Goal: Information Seeking & Learning: Learn about a topic

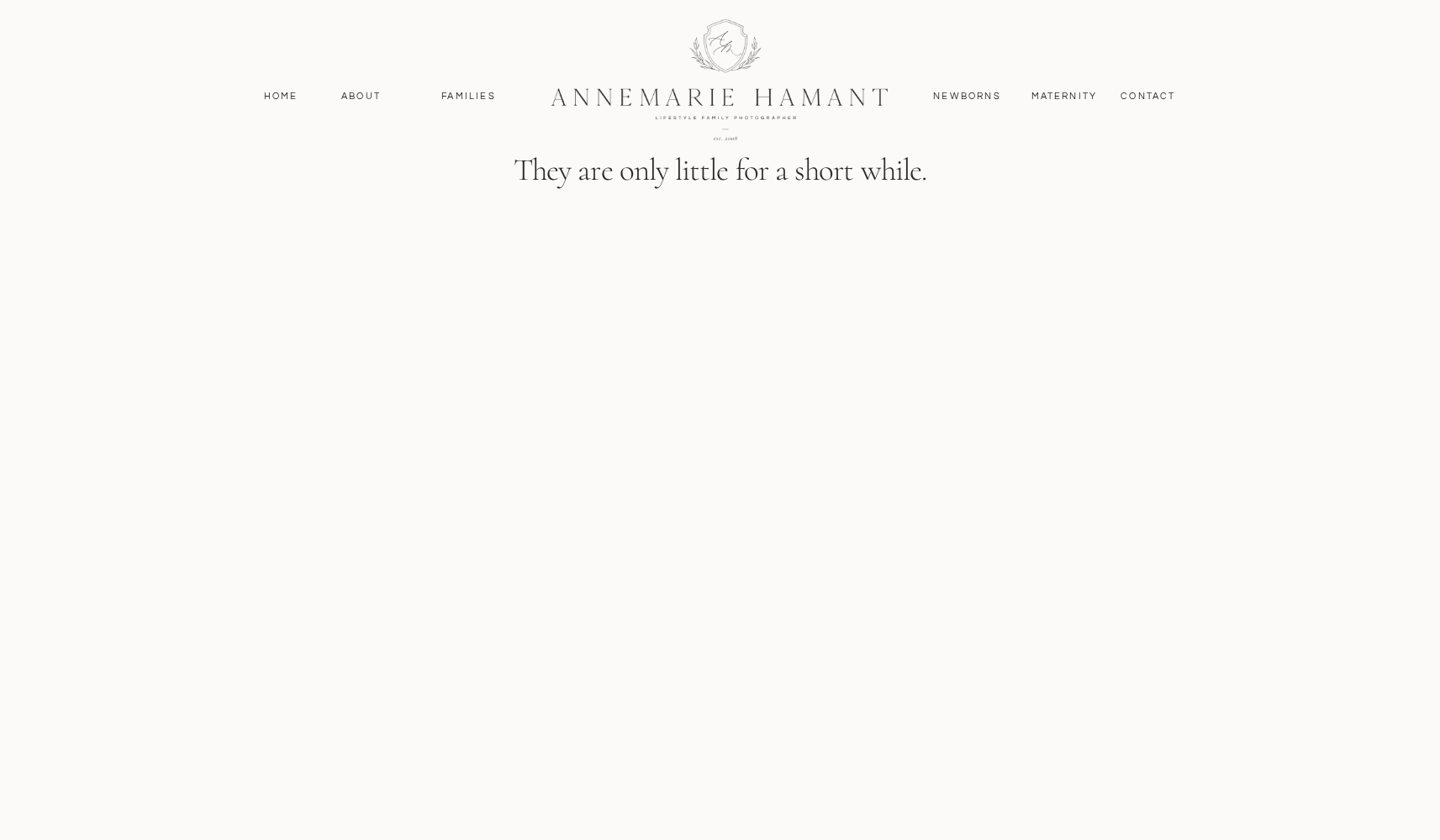
scroll to position [2728, 0]
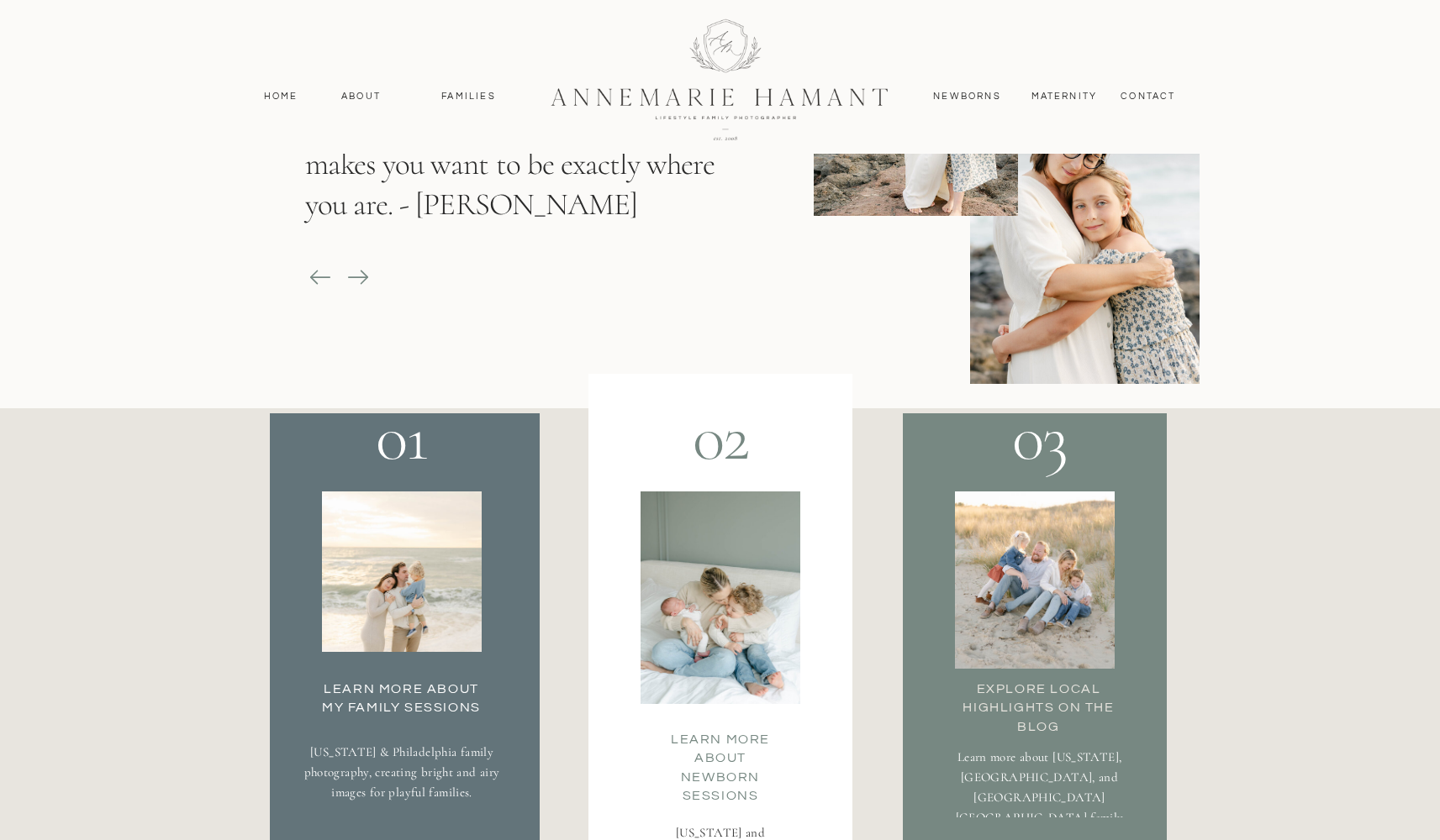
click at [395, 712] on h3 "Learn More about my family Sessions" at bounding box center [401, 696] width 176 height 34
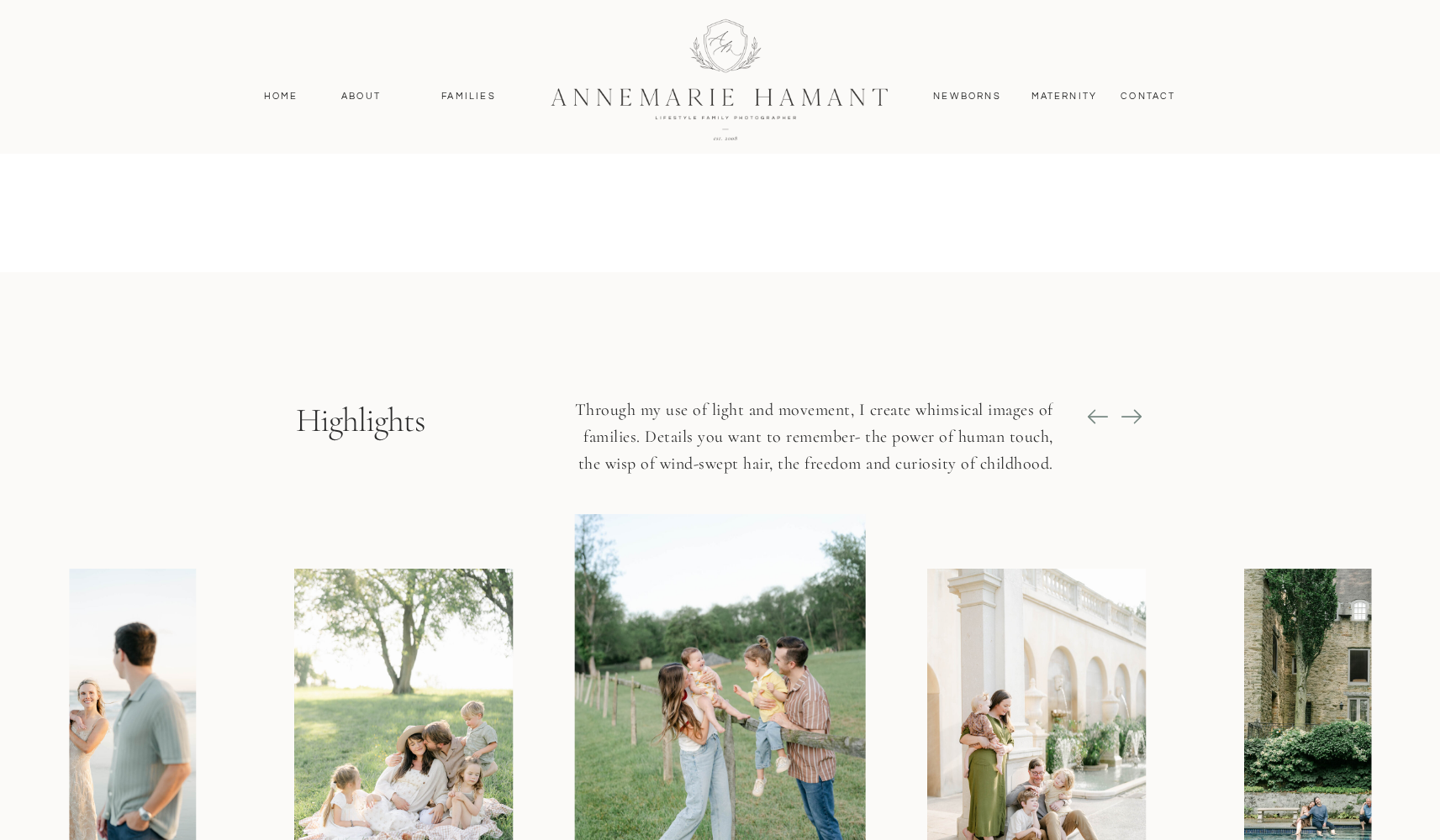
scroll to position [1845, 0]
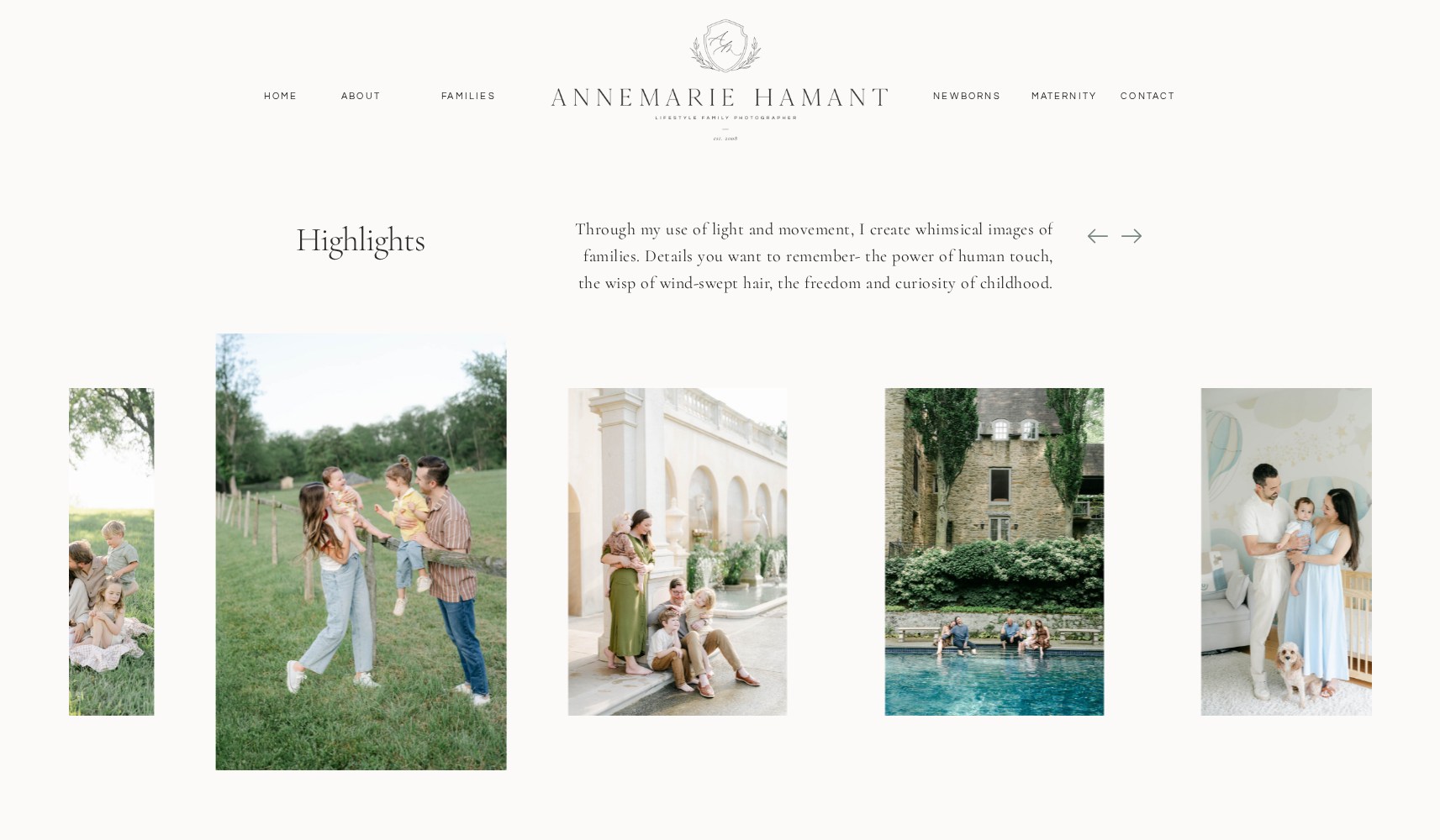
click at [181, 521] on div at bounding box center [720, 552] width 1302 height 437
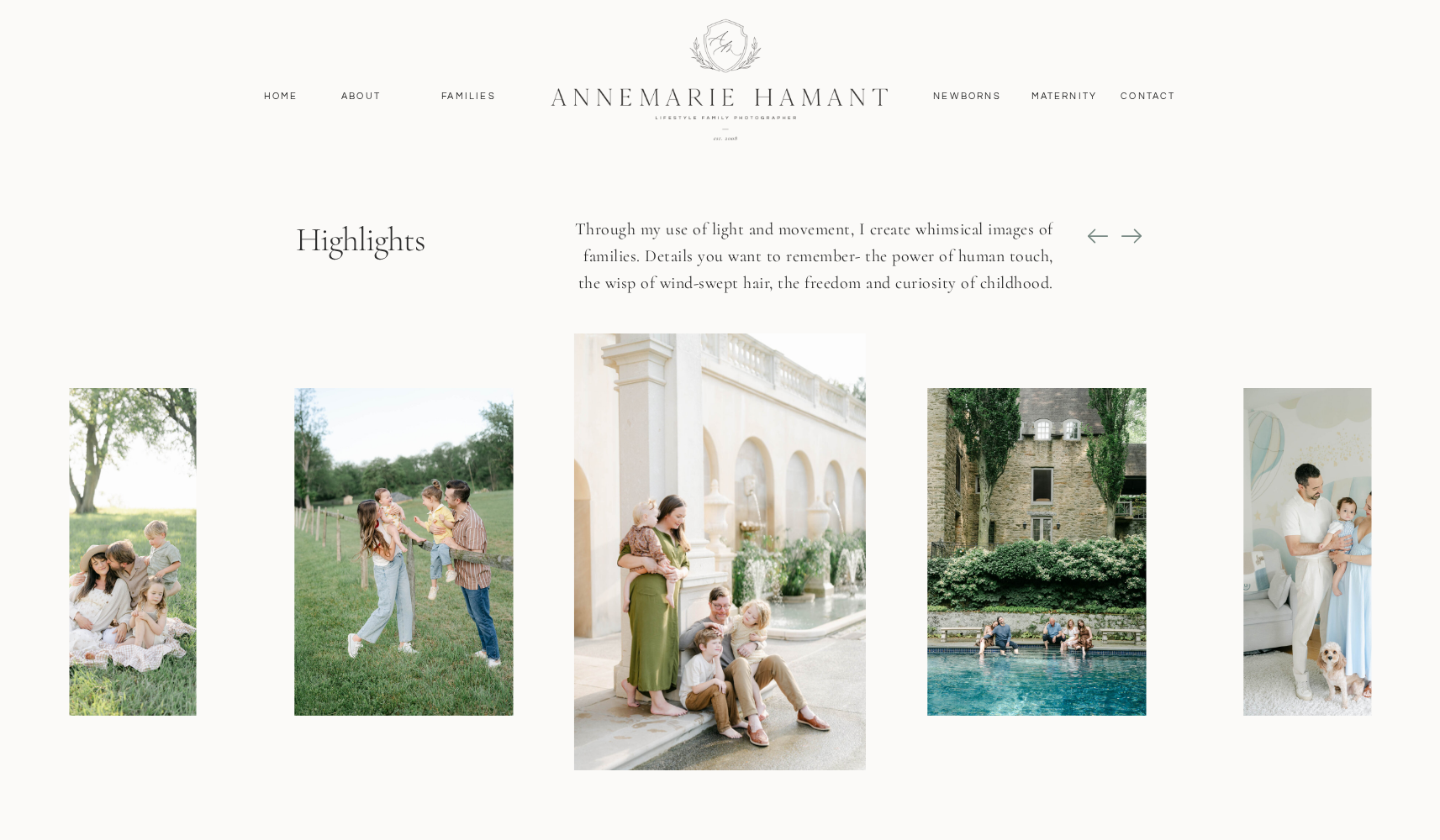
click at [509, 537] on img at bounding box center [403, 551] width 219 height 328
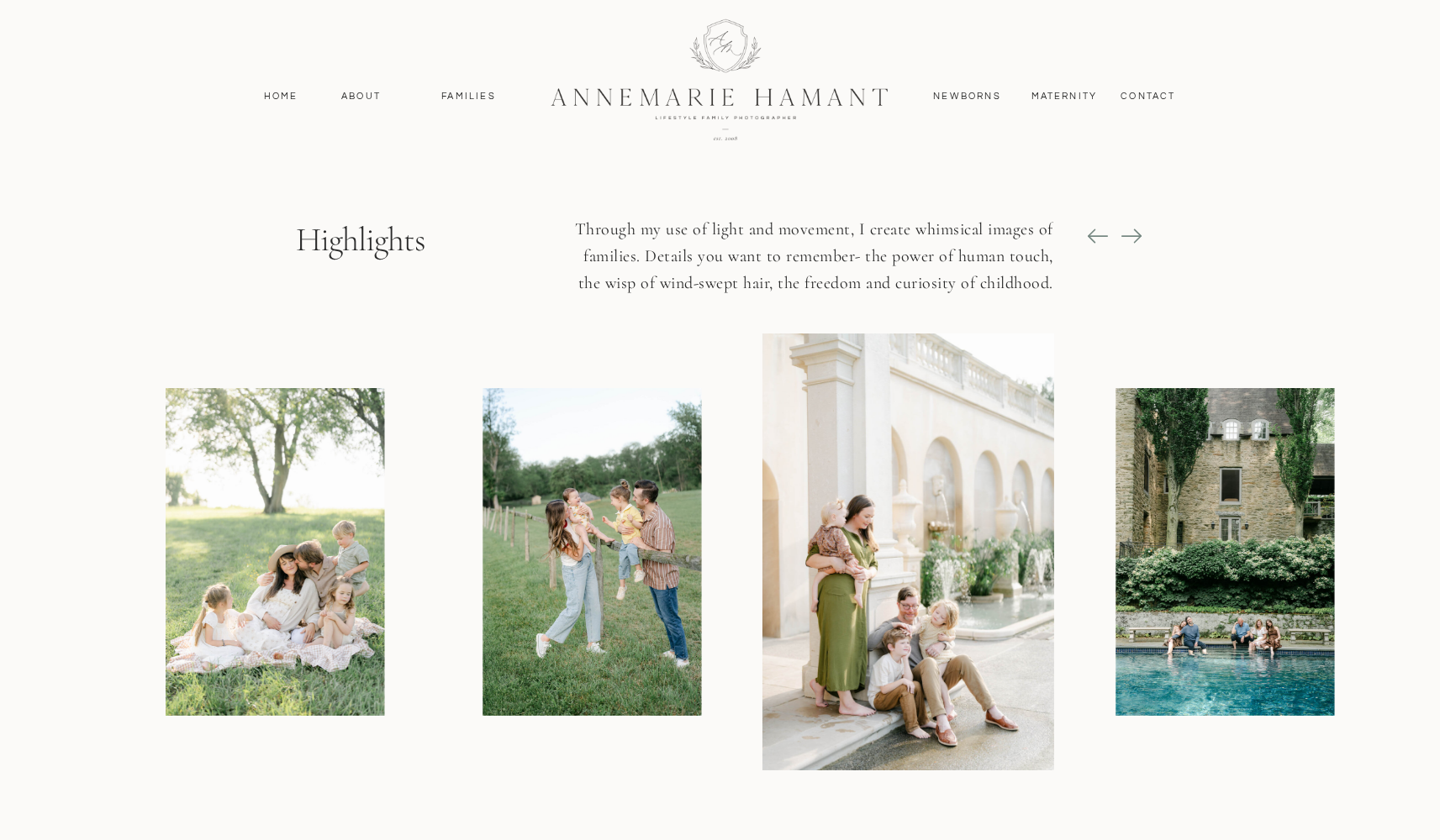
click at [701, 536] on img at bounding box center [591, 551] width 219 height 328
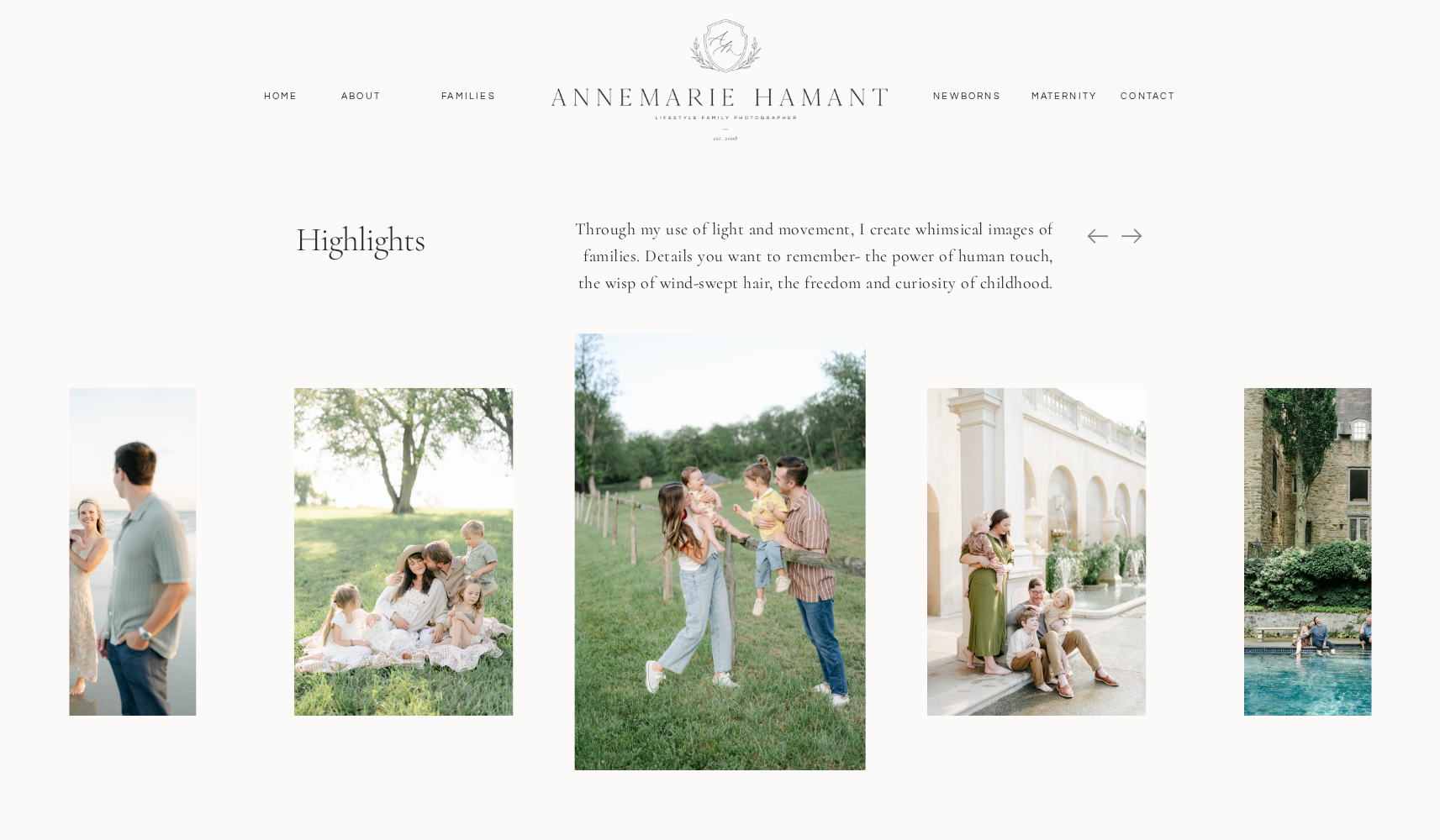
click at [992, 534] on img at bounding box center [1036, 551] width 219 height 328
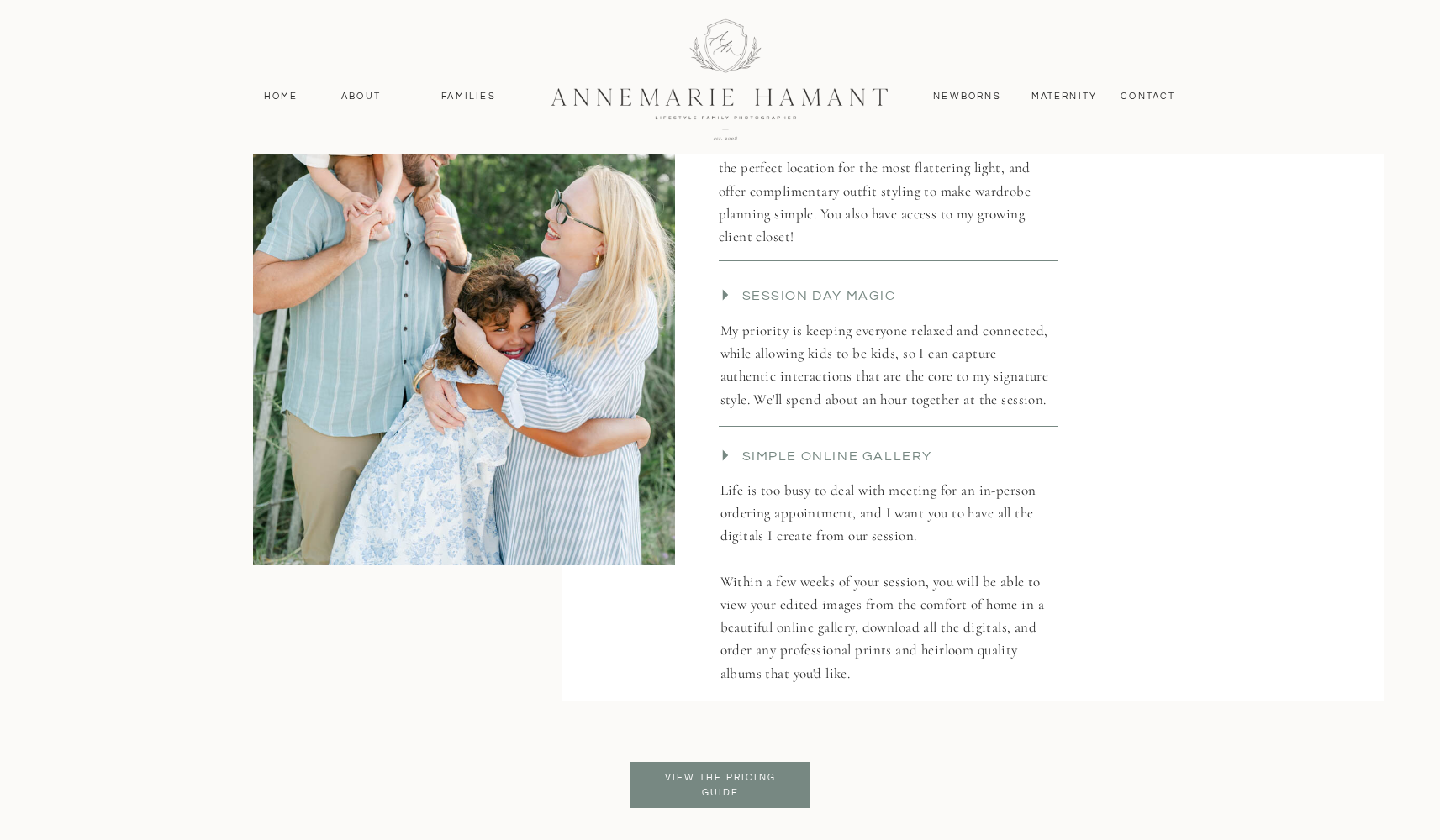
scroll to position [3381, 0]
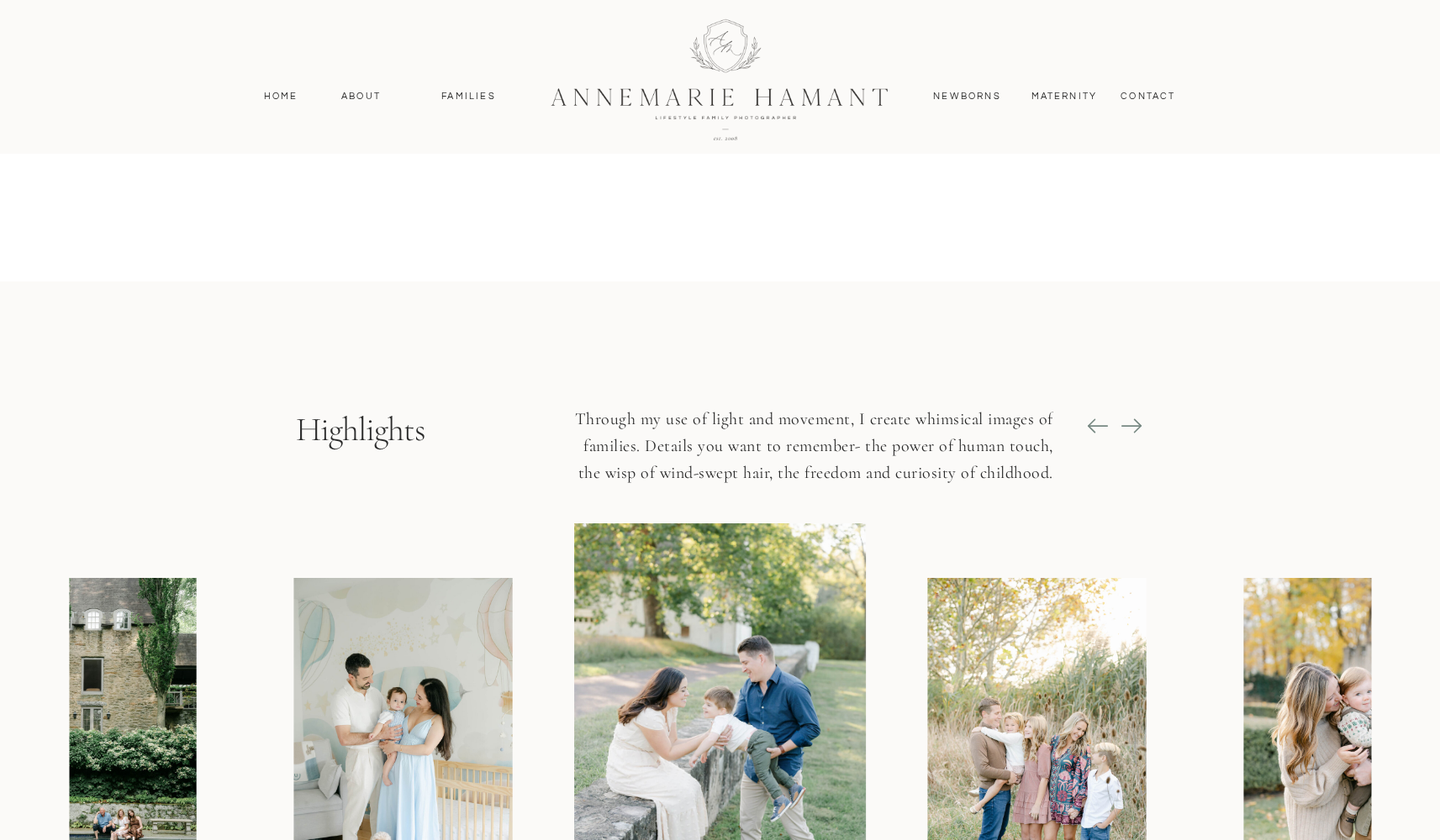
scroll to position [0, 0]
